Goal: Task Accomplishment & Management: Understand process/instructions

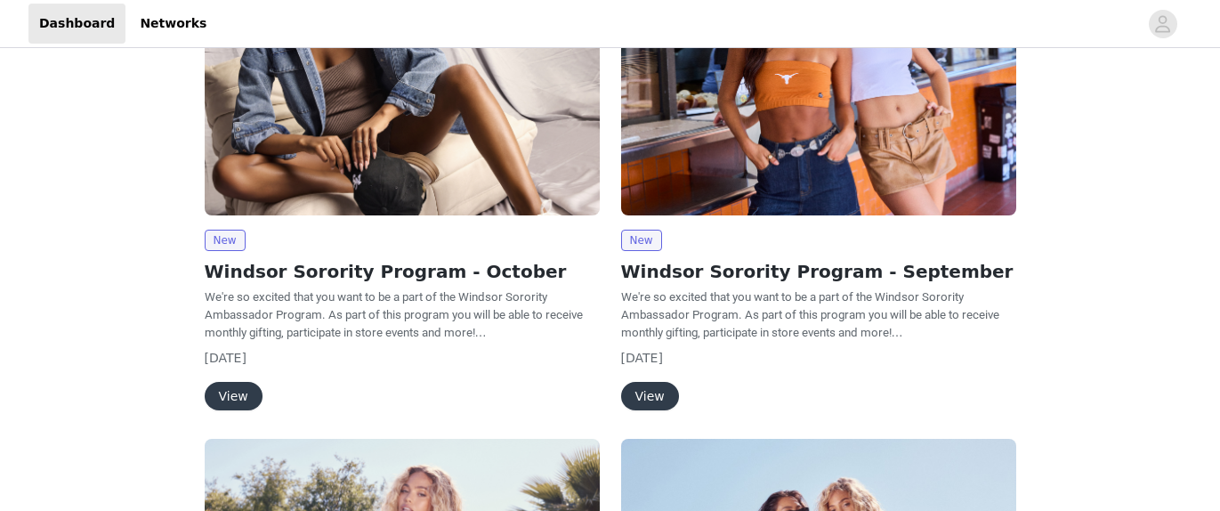
scroll to position [299, 0]
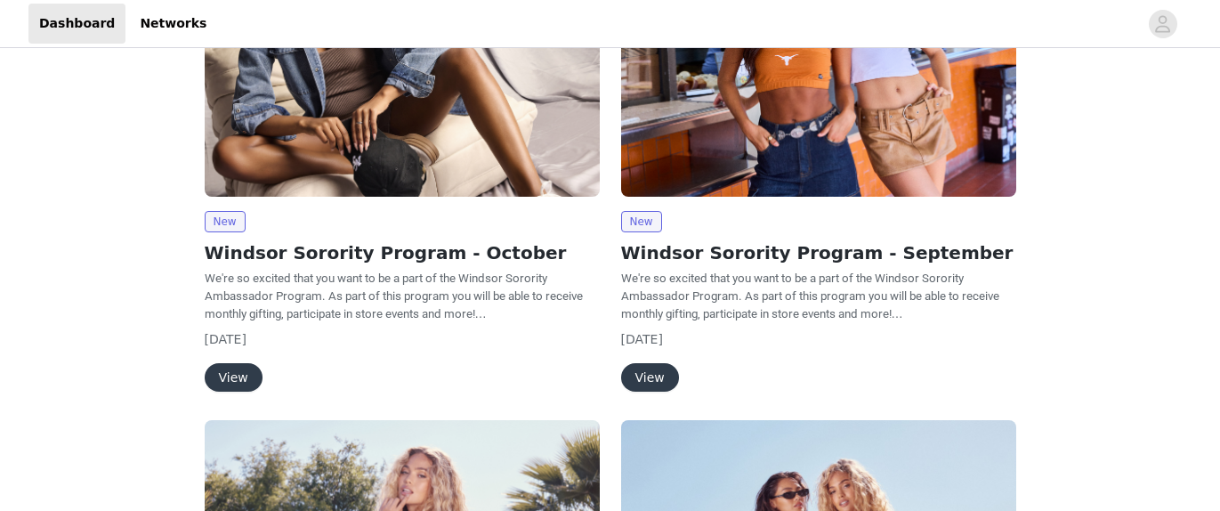
click at [231, 369] on button "View" at bounding box center [234, 377] width 58 height 28
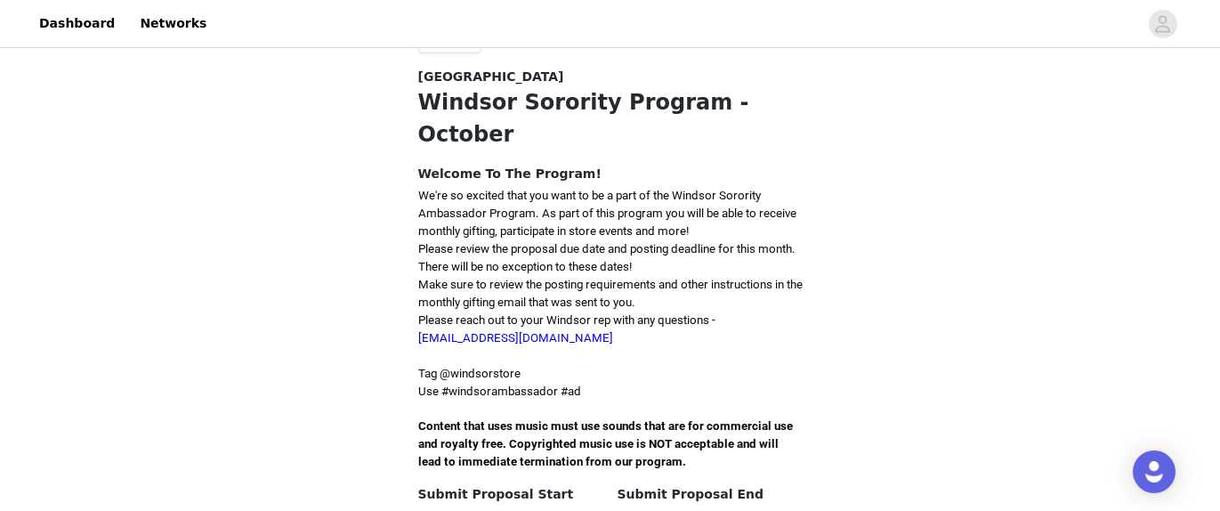
scroll to position [450, 0]
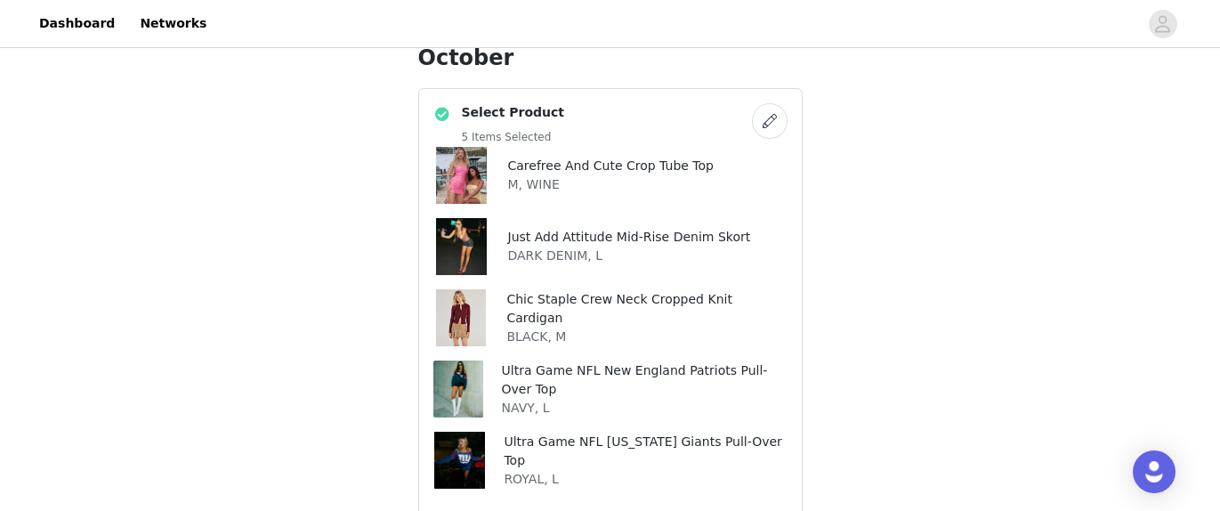
scroll to position [340, 0]
